Goal: Task Accomplishment & Management: Use online tool/utility

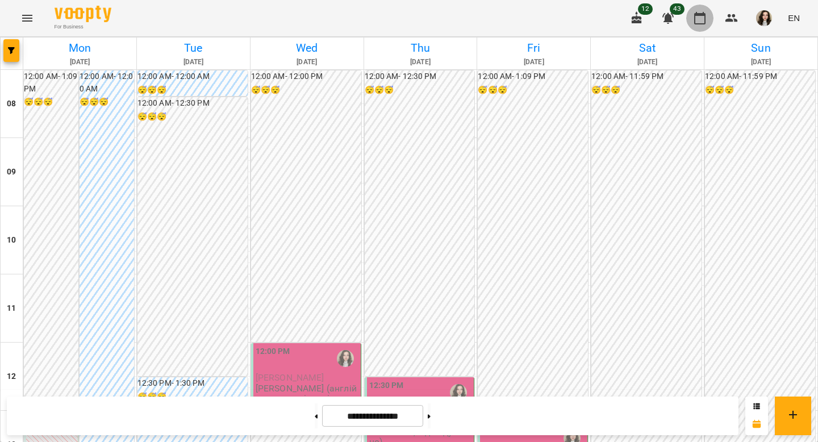
click at [697, 19] on icon "button" at bounding box center [700, 18] width 14 height 14
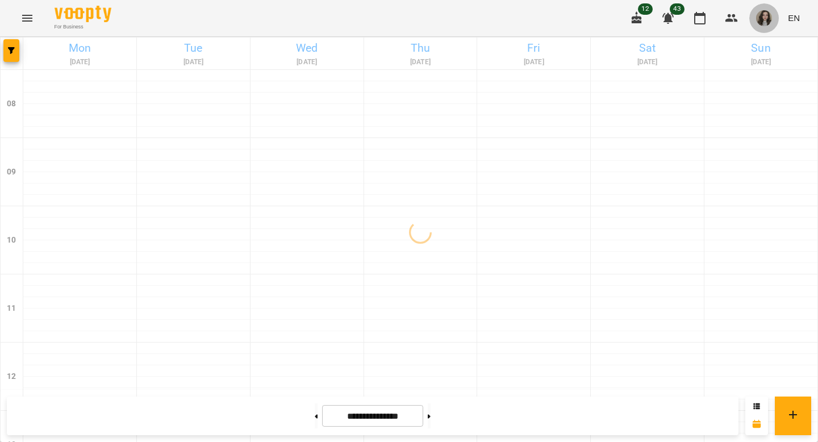
click at [763, 22] on img "button" at bounding box center [764, 18] width 16 height 16
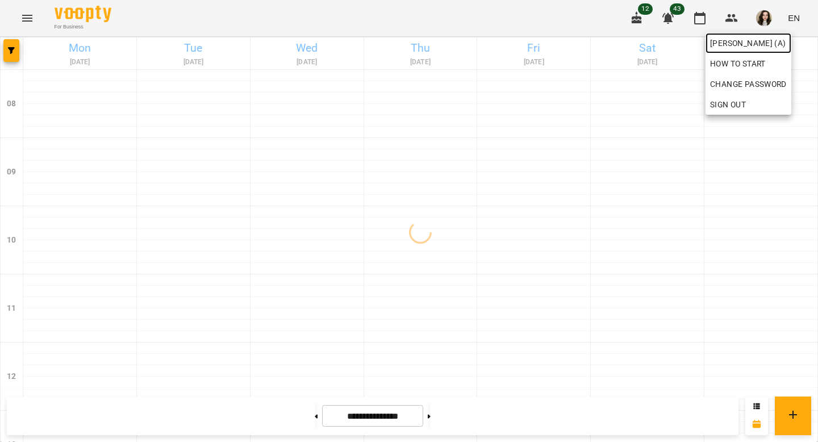
click at [732, 51] on link "[PERSON_NAME] (а)" at bounding box center [749, 43] width 86 height 20
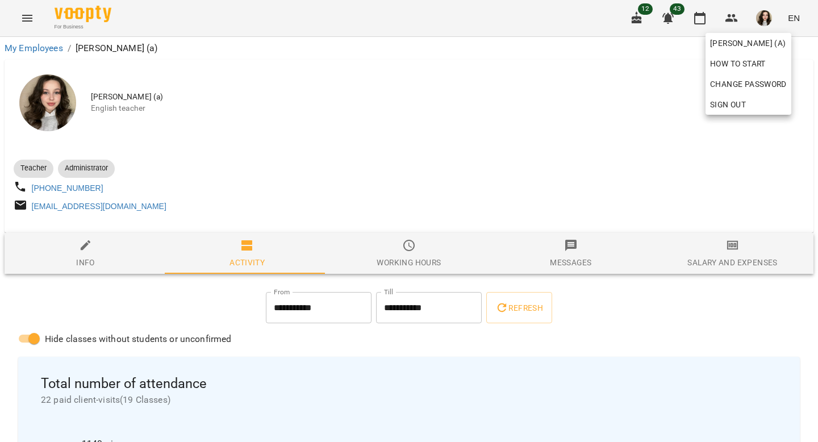
click at [739, 263] on div at bounding box center [409, 221] width 818 height 442
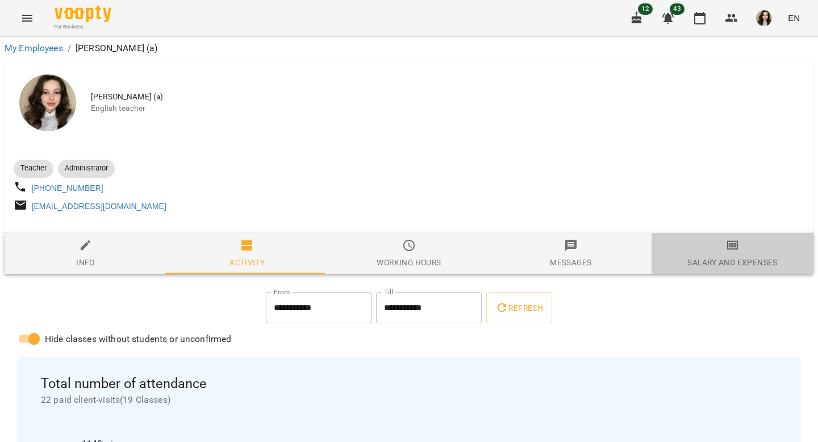
click at [716, 256] on span "Salary and Expenses" at bounding box center [733, 254] width 148 height 31
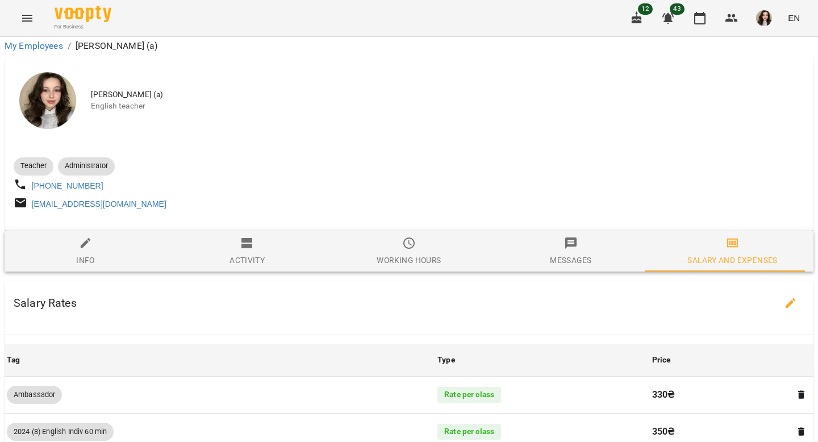
scroll to position [670, 0]
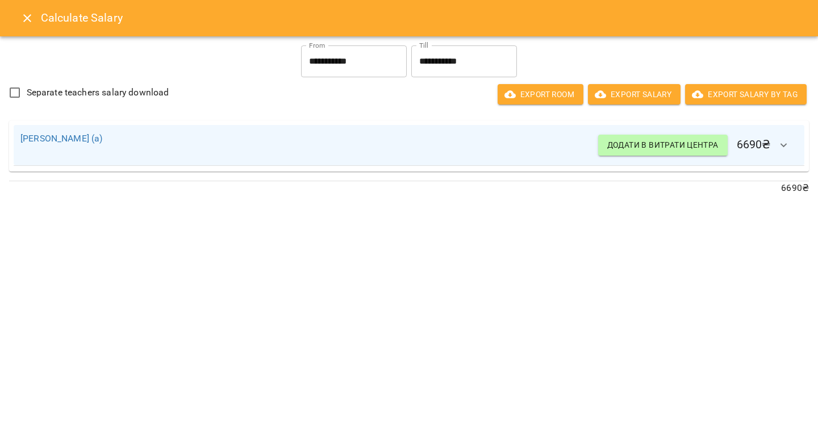
click at [16, 22] on button "Close" at bounding box center [27, 18] width 27 height 27
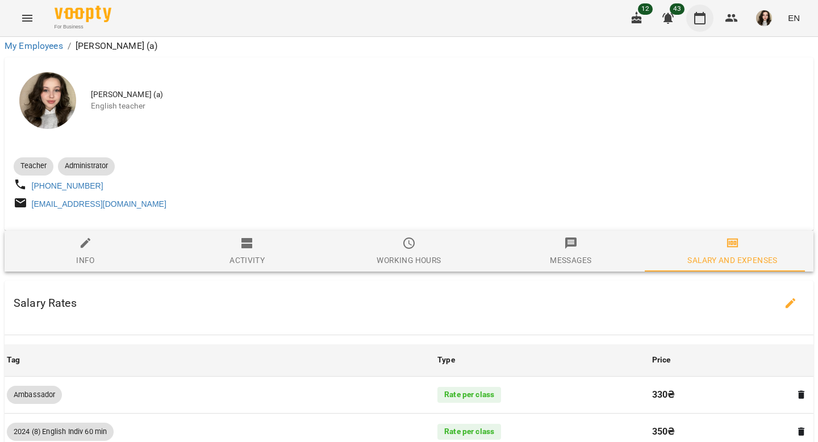
click at [698, 11] on icon "button" at bounding box center [700, 18] width 14 height 14
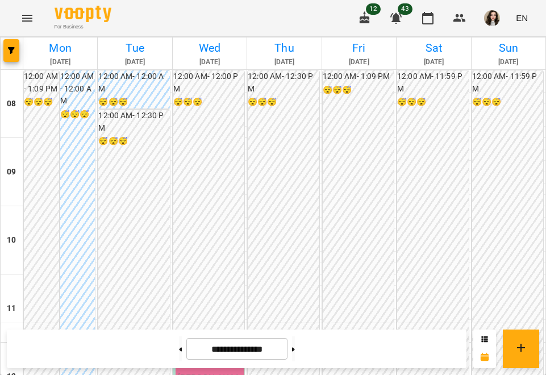
scroll to position [455, 0]
